Goal: Task Accomplishment & Management: Use online tool/utility

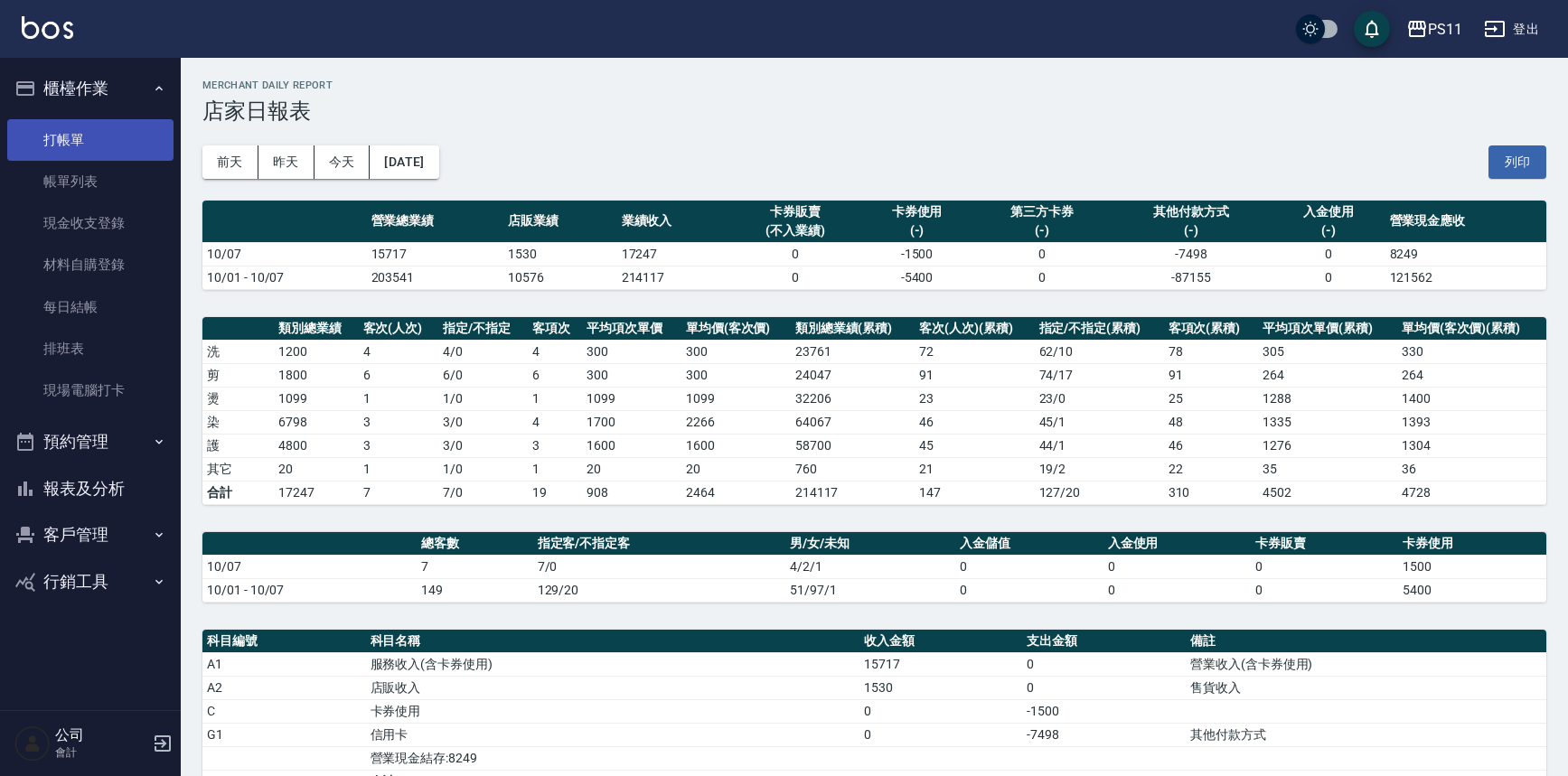
scroll to position [163, 0]
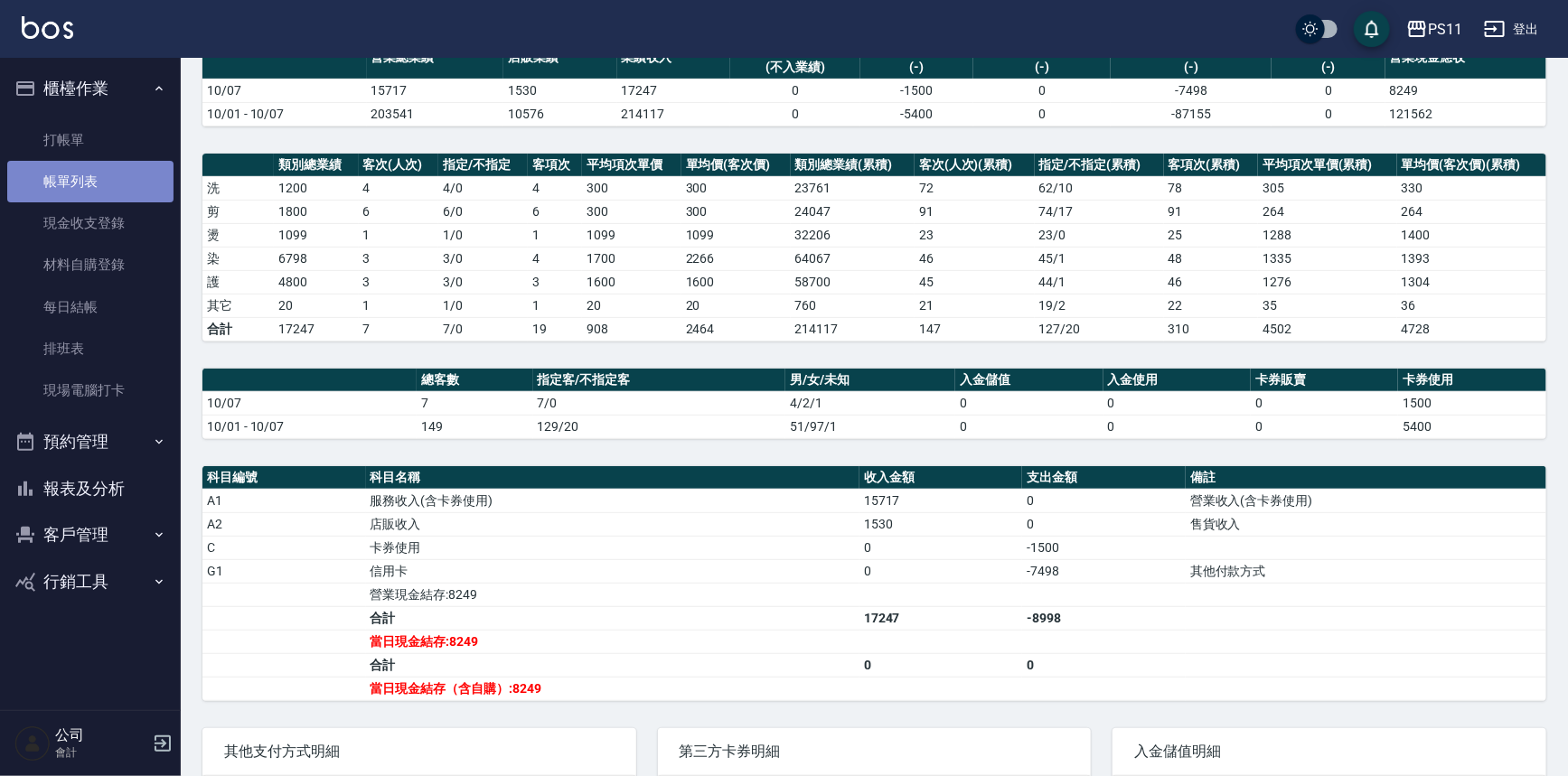
click at [126, 178] on link "帳單列表" at bounding box center [90, 181] width 166 height 41
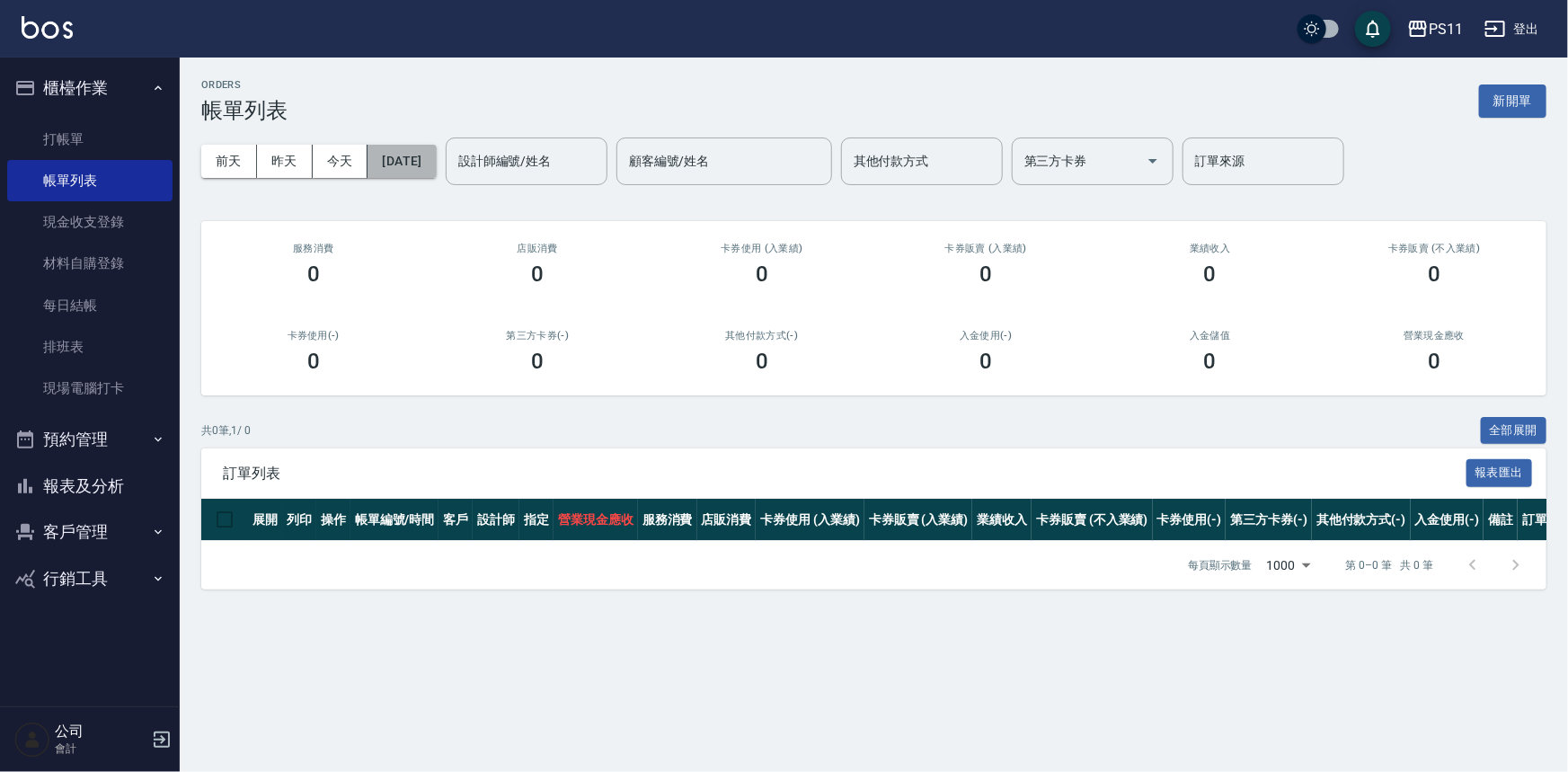
click at [436, 167] on button "[DATE]" at bounding box center [401, 161] width 68 height 33
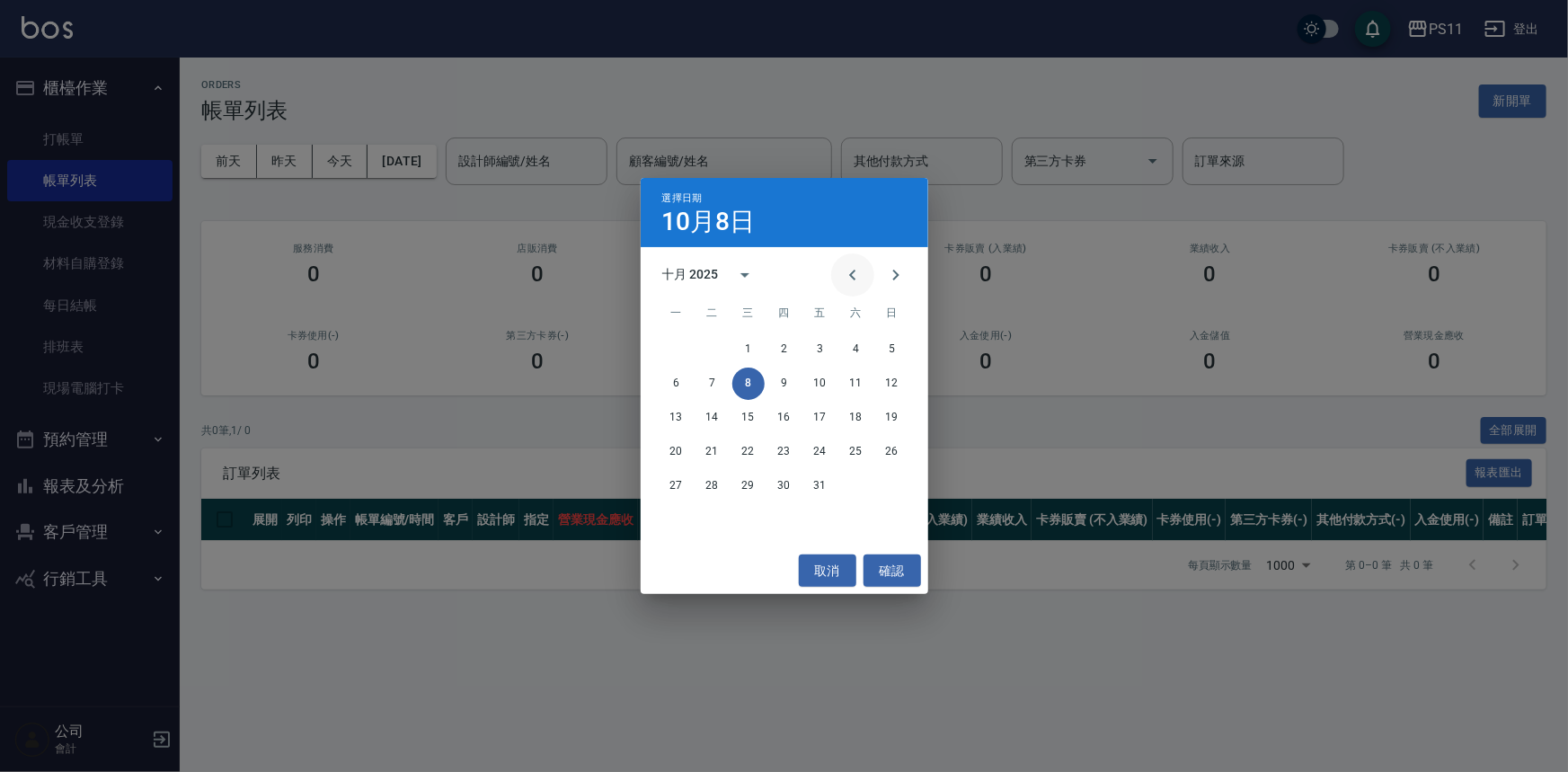
click at [842, 274] on icon "Previous month" at bounding box center [853, 275] width 22 height 22
click at [754, 392] on button "6" at bounding box center [749, 384] width 33 height 33
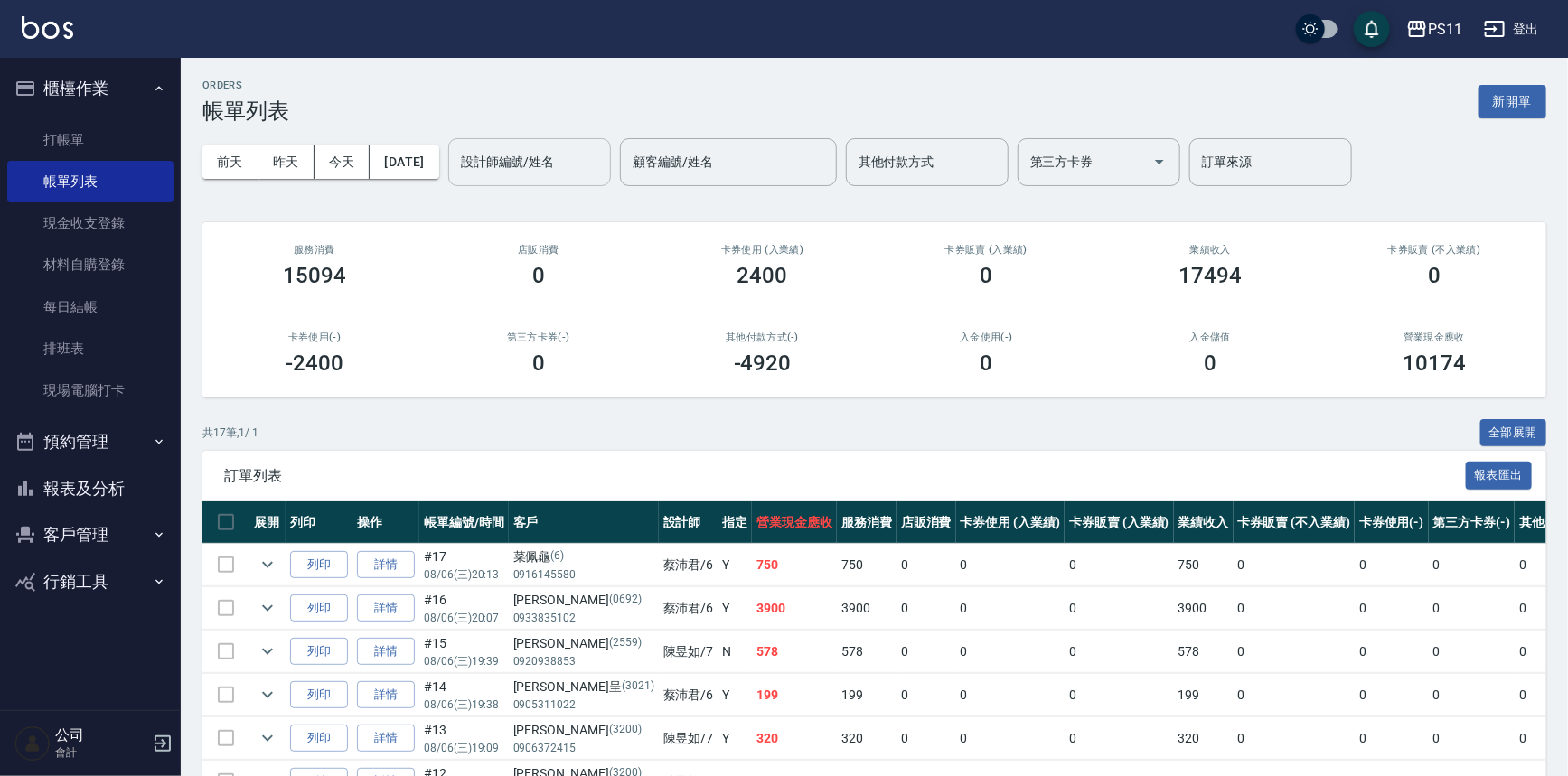
click at [536, 163] on input "設計師編號/姓名" at bounding box center [530, 162] width 146 height 32
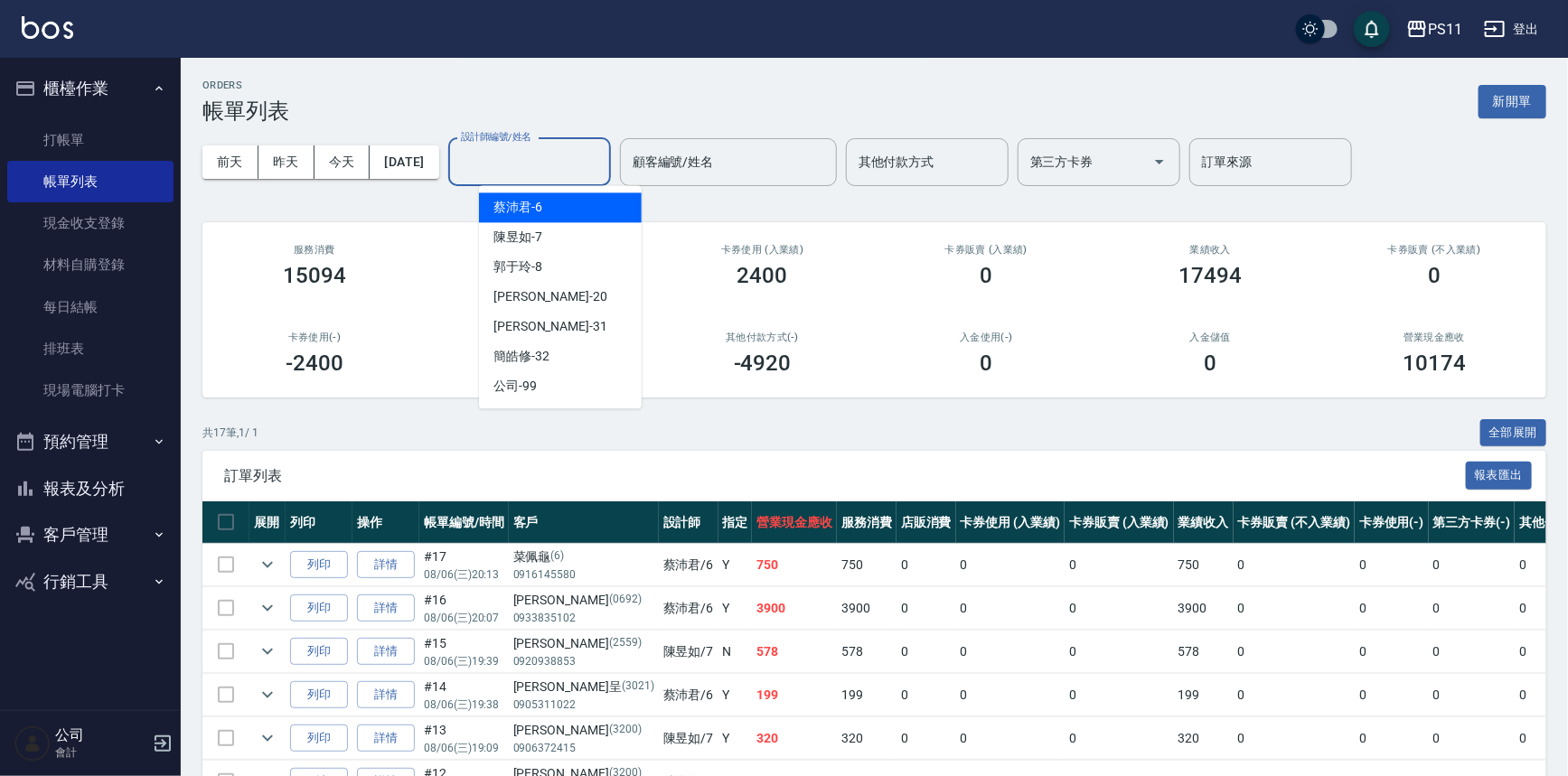
click at [591, 203] on div "[PERSON_NAME]6" at bounding box center [560, 207] width 162 height 30
type input "[PERSON_NAME]-6"
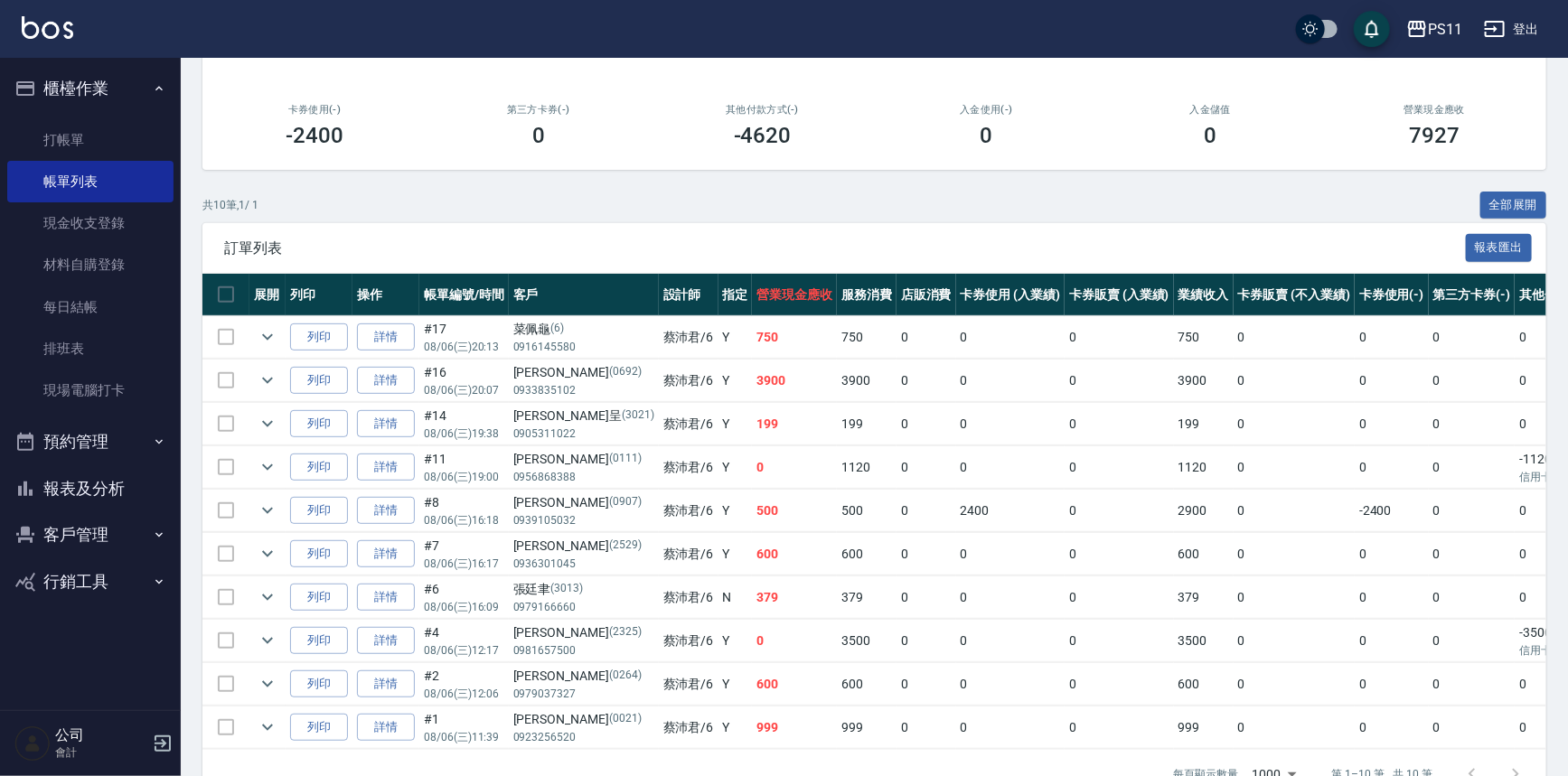
scroll to position [199, 0]
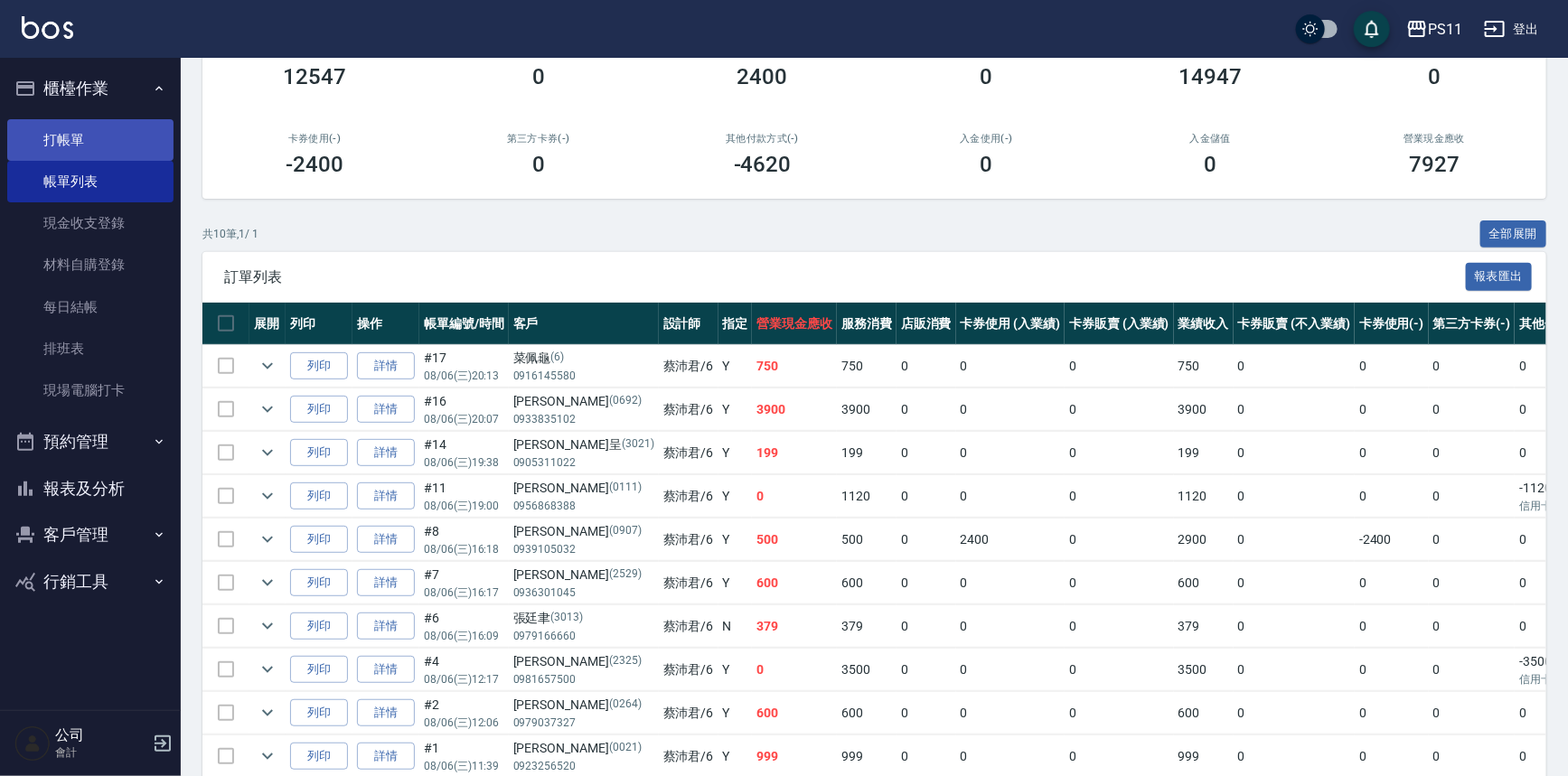
drag, startPoint x: 128, startPoint y: 135, endPoint x: 144, endPoint y: 126, distance: 18.4
click at [130, 135] on link "打帳單" at bounding box center [90, 139] width 166 height 41
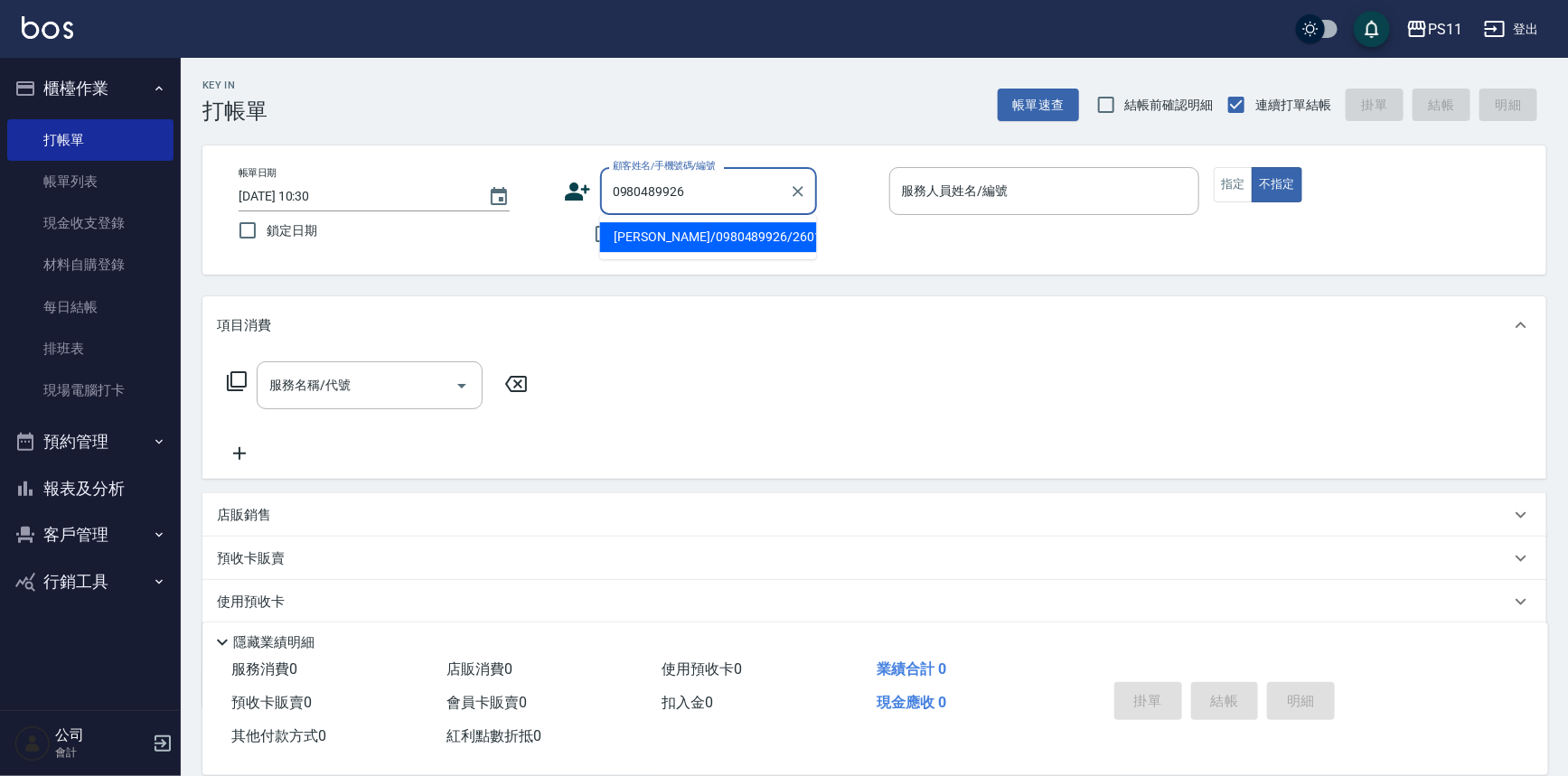
type input "[PERSON_NAME]/0980489926/2601"
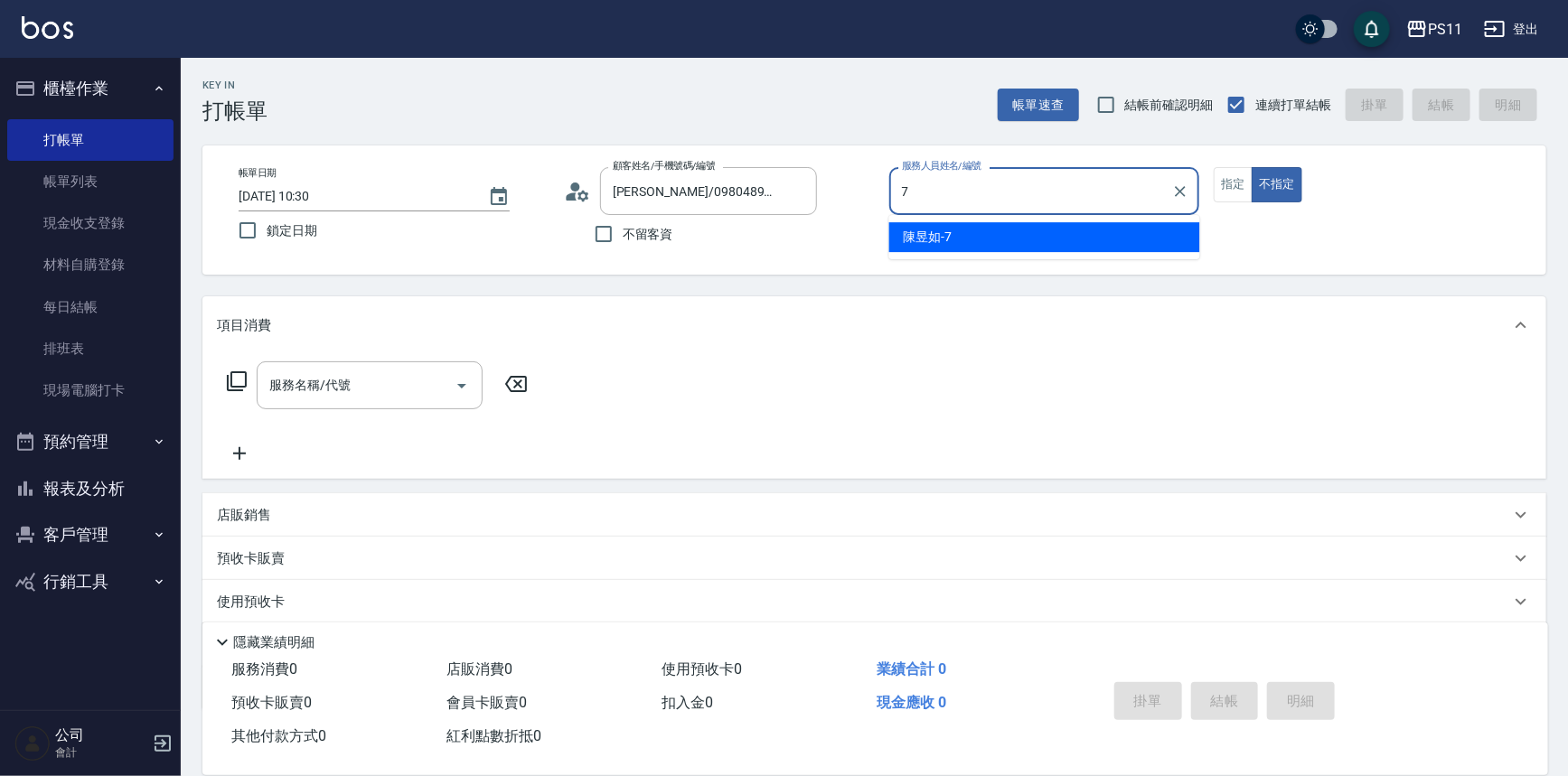
type input "[PERSON_NAME]-7"
type button "false"
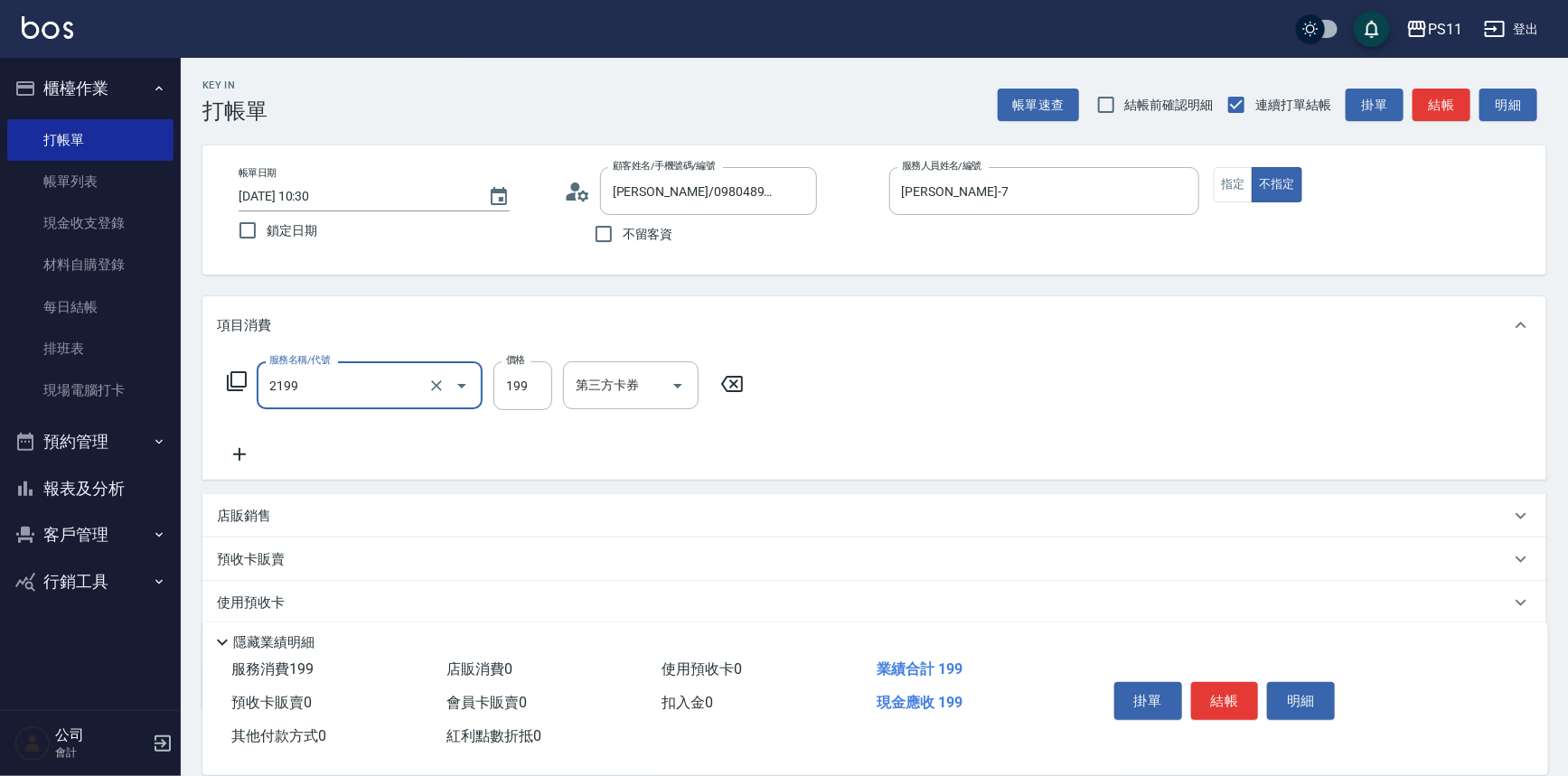
type input "不指定剪髮活動(2199)"
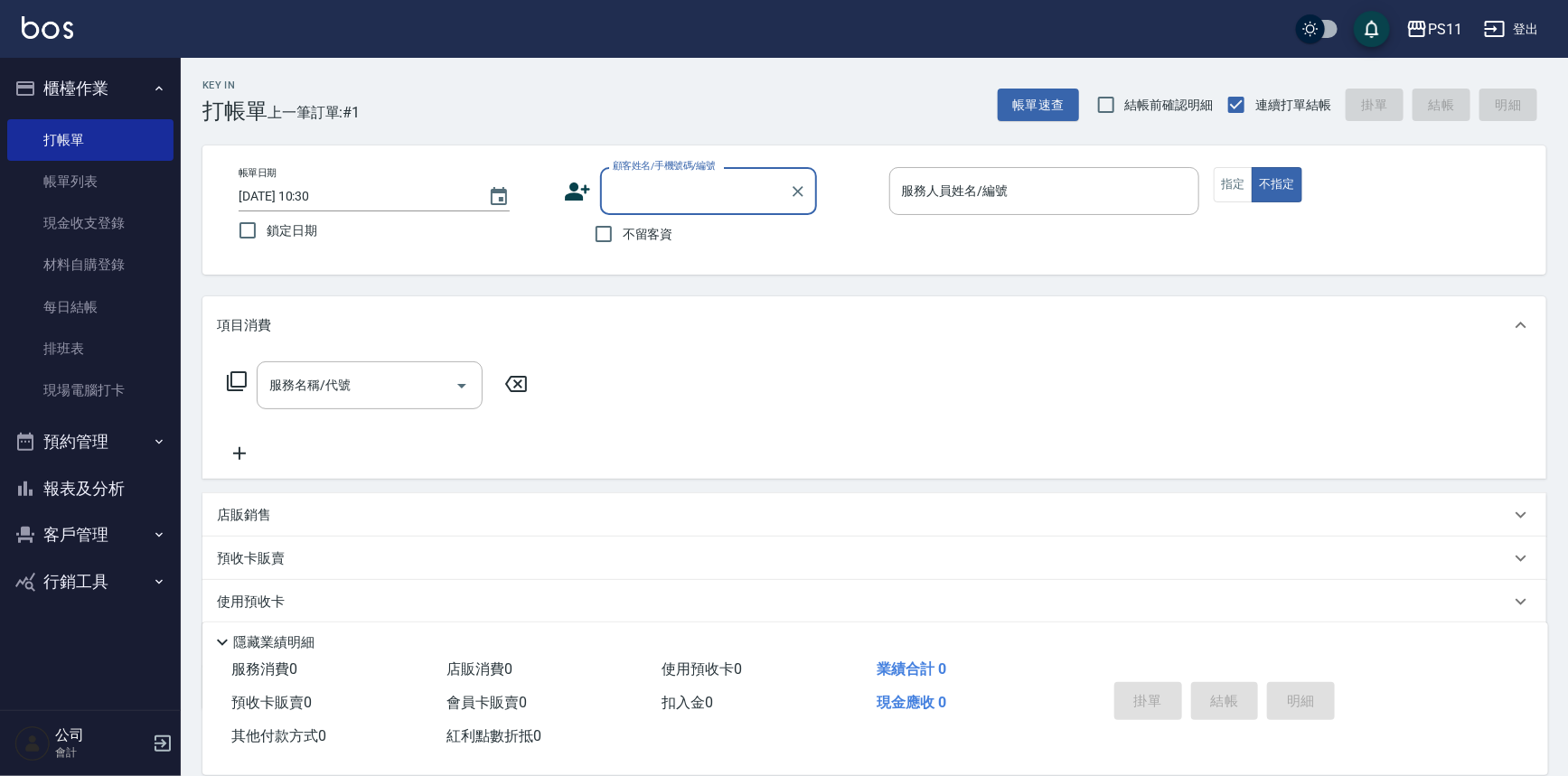
drag, startPoint x: 117, startPoint y: 485, endPoint x: 179, endPoint y: 433, distance: 80.9
click at [117, 483] on button "報表及分析" at bounding box center [90, 488] width 166 height 47
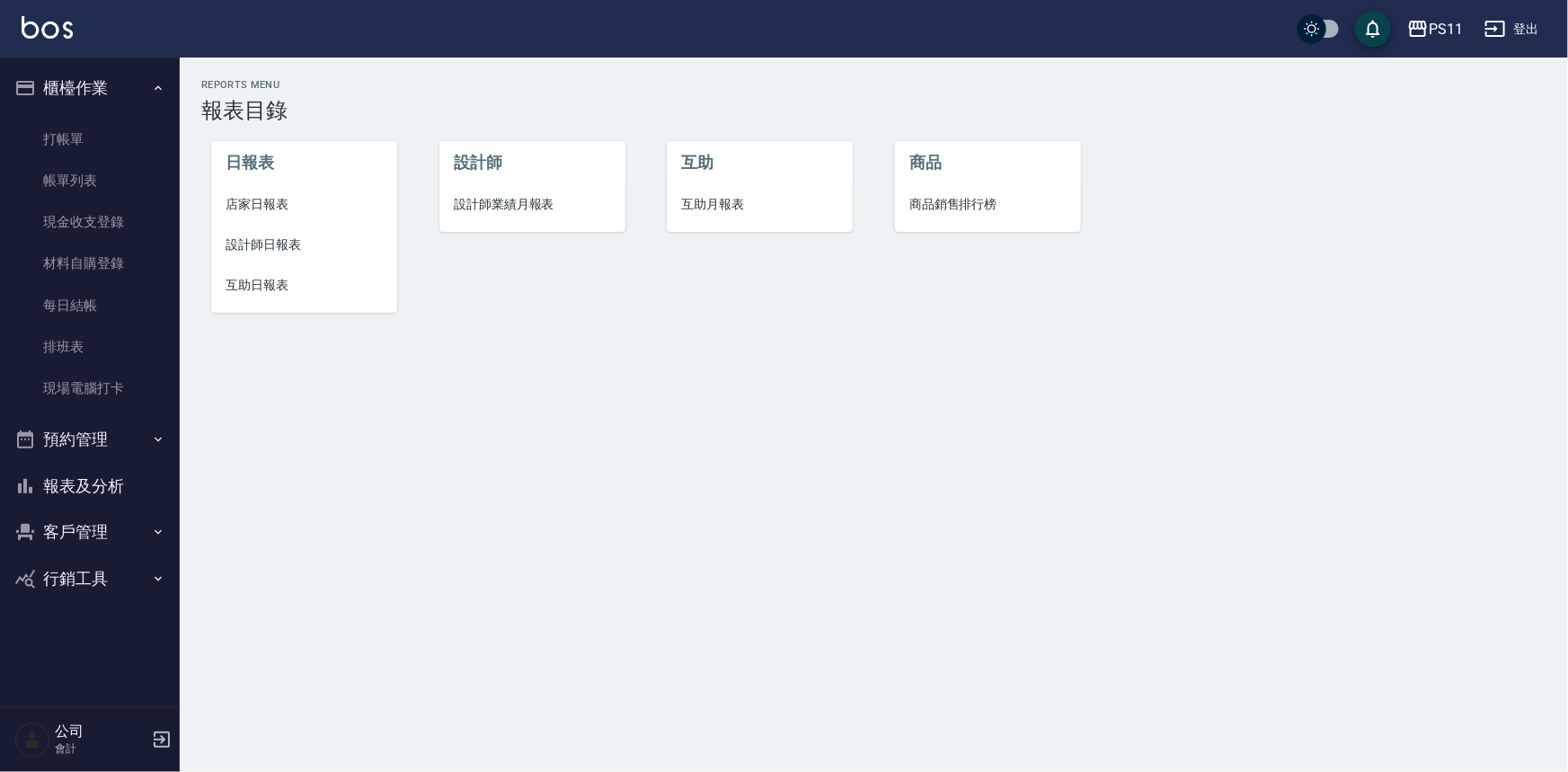
click at [276, 289] on span "互助日報表" at bounding box center [304, 286] width 157 height 19
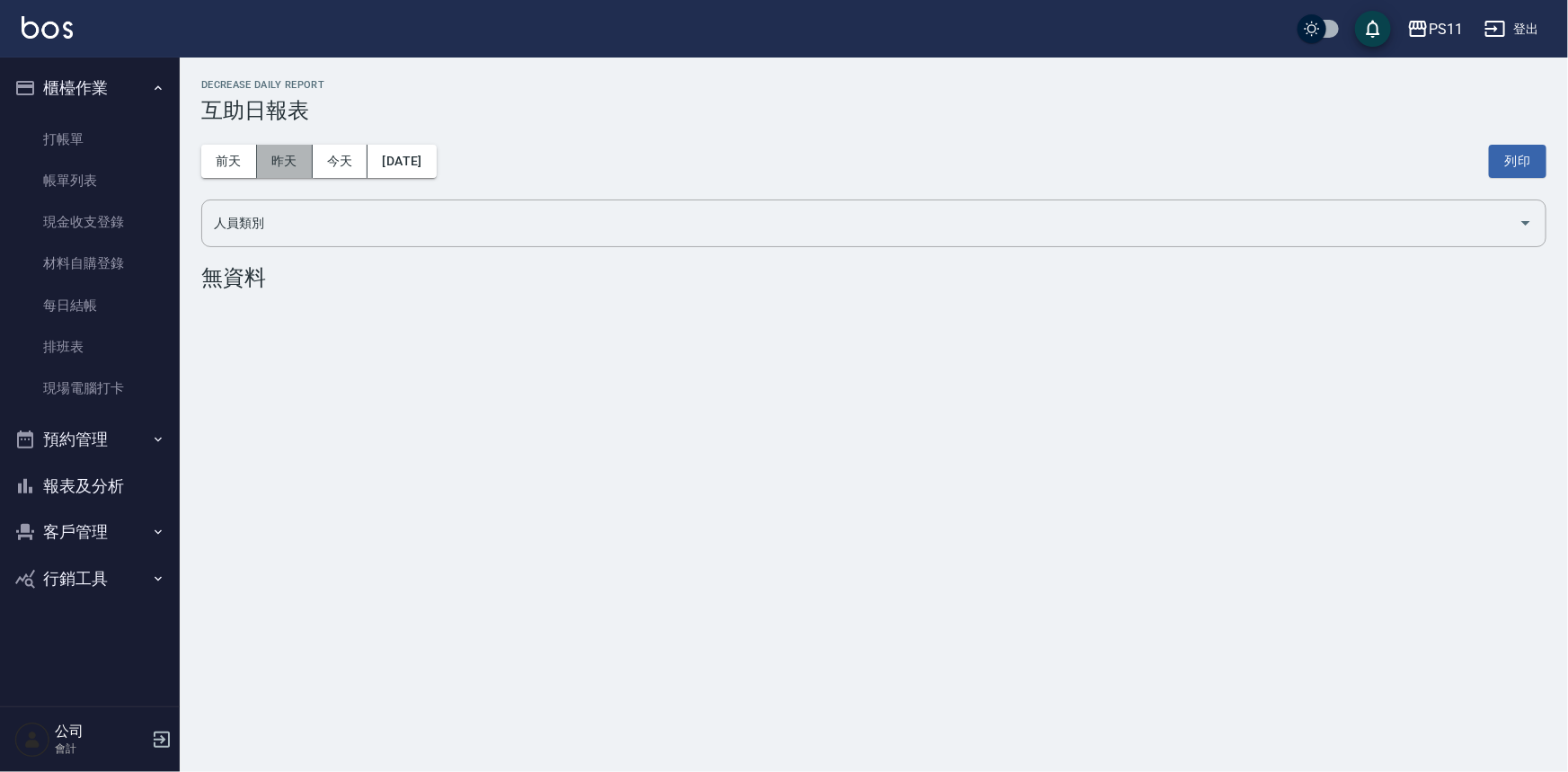
click at [277, 168] on button "昨天" at bounding box center [285, 161] width 55 height 33
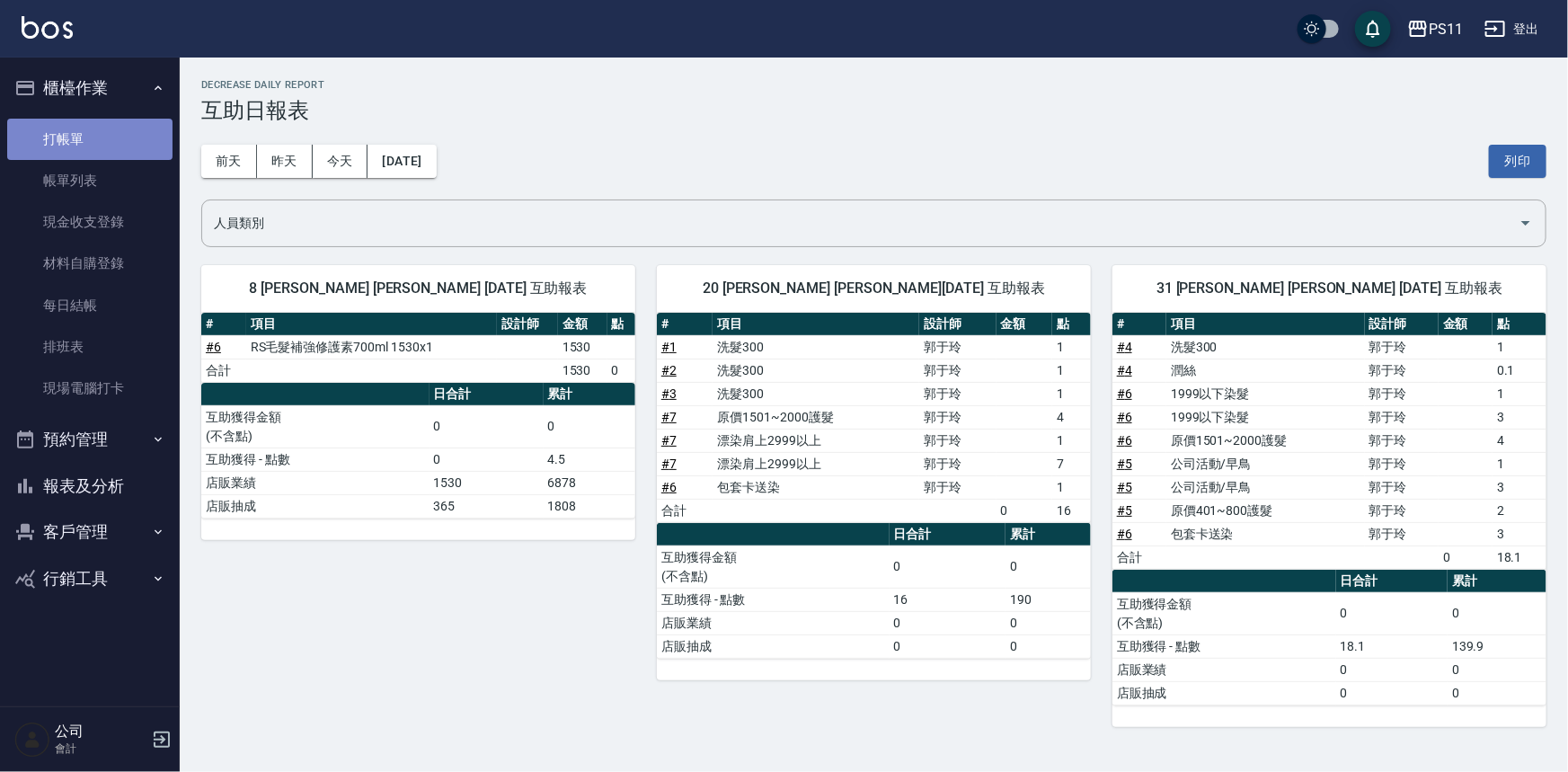
click at [79, 144] on link "打帳單" at bounding box center [90, 139] width 165 height 41
